Goal: Transaction & Acquisition: Purchase product/service

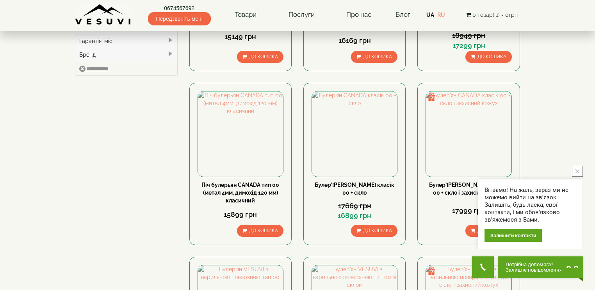
scroll to position [344, 0]
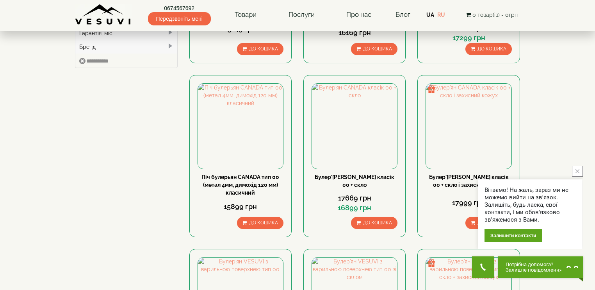
click at [578, 173] on icon "close button" at bounding box center [578, 171] width 4 height 4
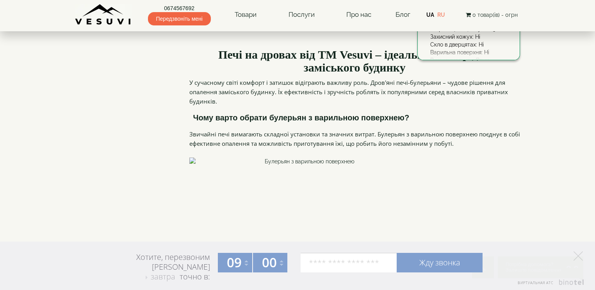
scroll to position [1093, 0]
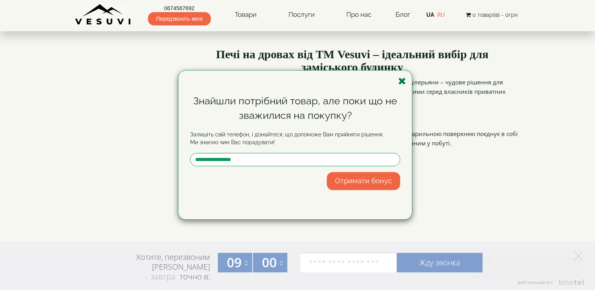
click at [401, 81] on icon "button" at bounding box center [402, 81] width 8 height 10
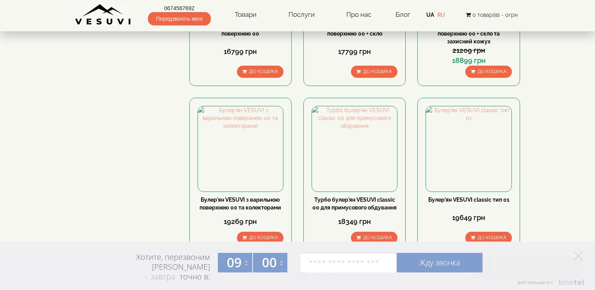
scroll to position [841, 0]
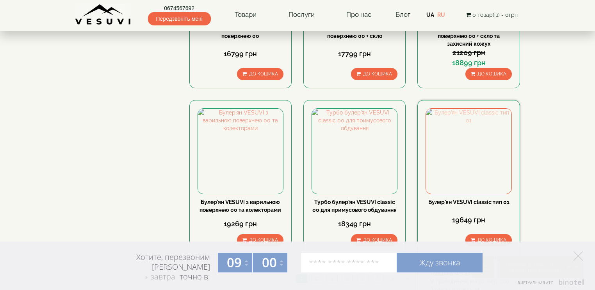
click at [481, 109] on img at bounding box center [468, 151] width 85 height 85
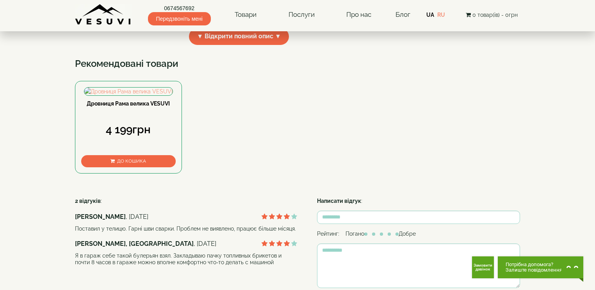
scroll to position [306, 0]
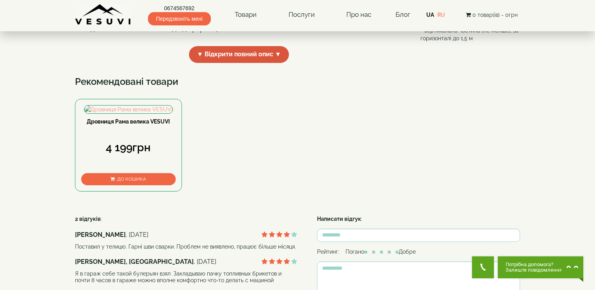
click at [231, 63] on span "▼ Відкрити повний опис ▼" at bounding box center [239, 54] width 100 height 17
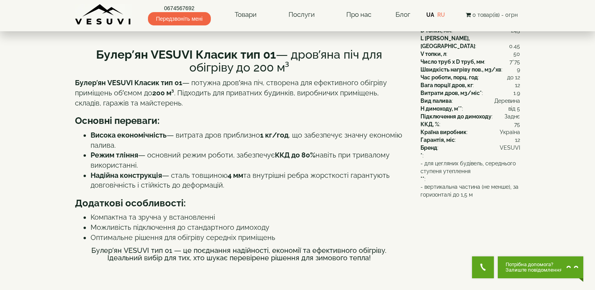
scroll to position [0, 0]
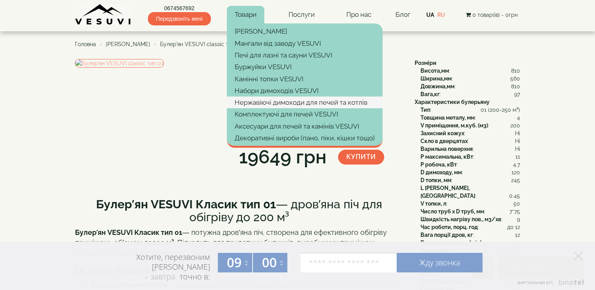
click at [270, 103] on link "Нержавіючі димоходи для печей та котлів" at bounding box center [305, 102] width 156 height 12
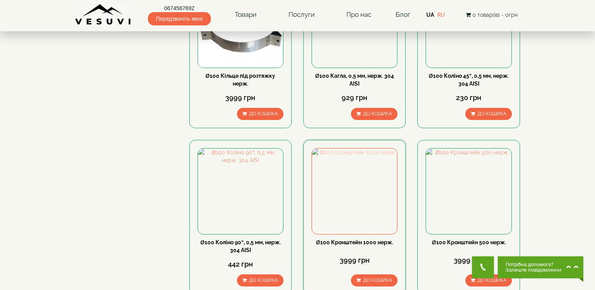
scroll to position [525, 0]
